Goal: Find specific page/section: Find specific page/section

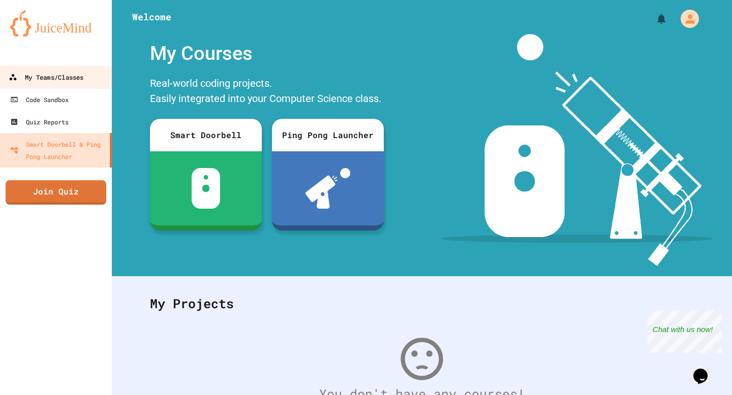
click at [58, 79] on div "My Teams/Classes" at bounding box center [46, 77] width 75 height 13
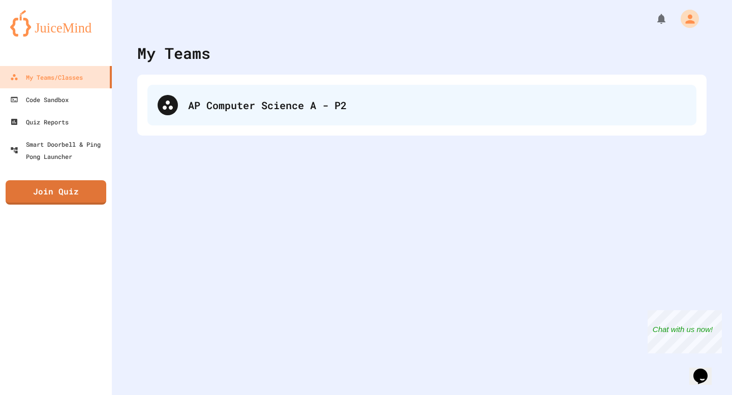
click at [375, 97] on div "AP Computer Science A - P2" at bounding box center [421, 105] width 549 height 41
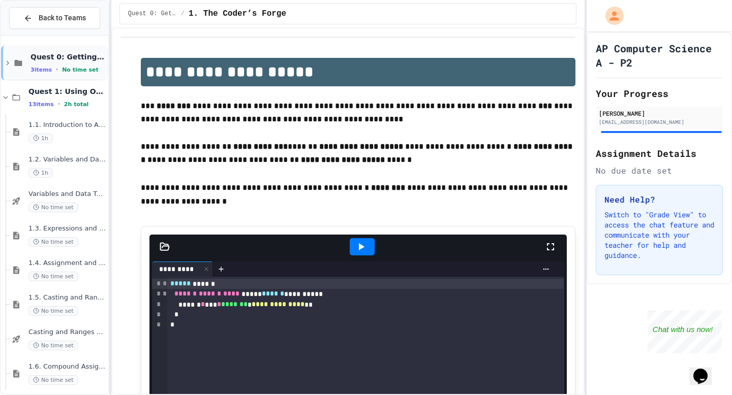
click at [9, 67] on icon at bounding box center [7, 62] width 9 height 9
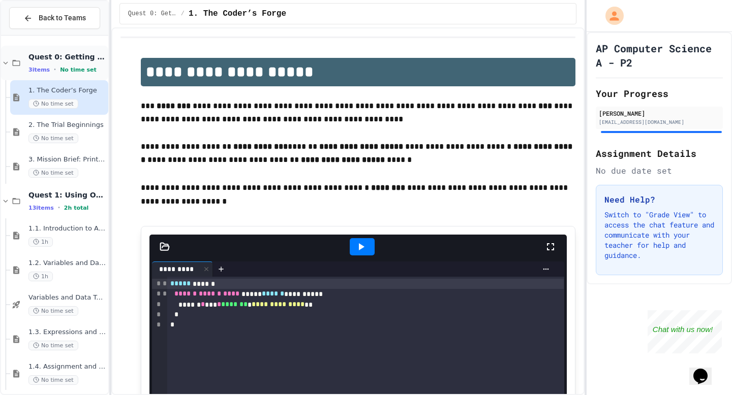
click at [9, 61] on icon at bounding box center [5, 62] width 9 height 9
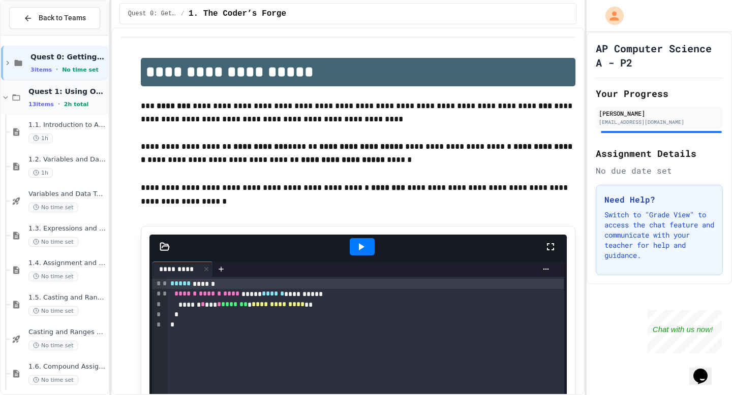
click at [6, 101] on icon at bounding box center [5, 97] width 9 height 9
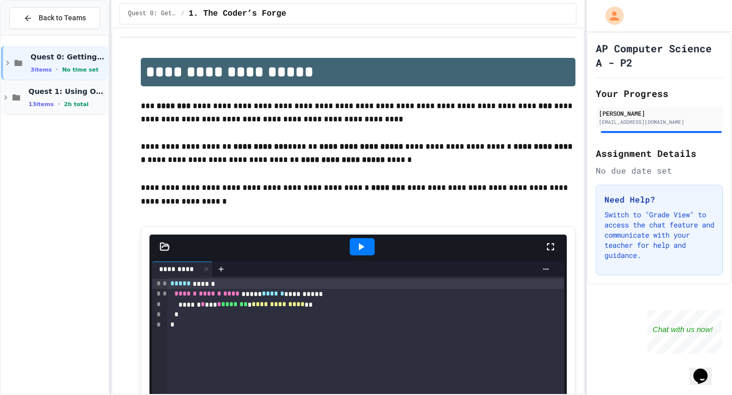
click at [10, 95] on icon at bounding box center [16, 97] width 12 height 9
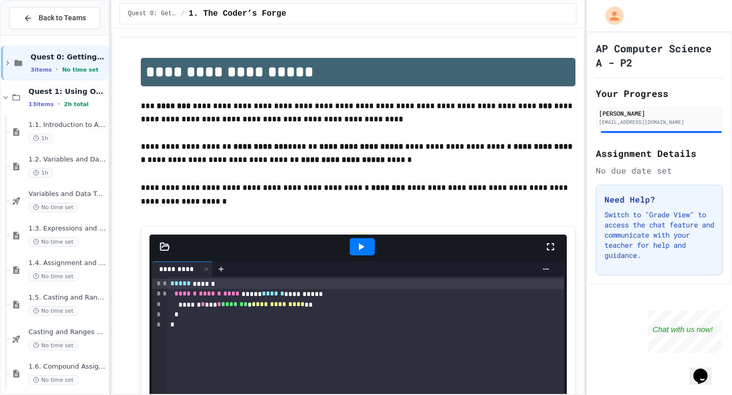
scroll to position [180, 0]
